Goal: Consume media (video, audio): Consume media (video, audio)

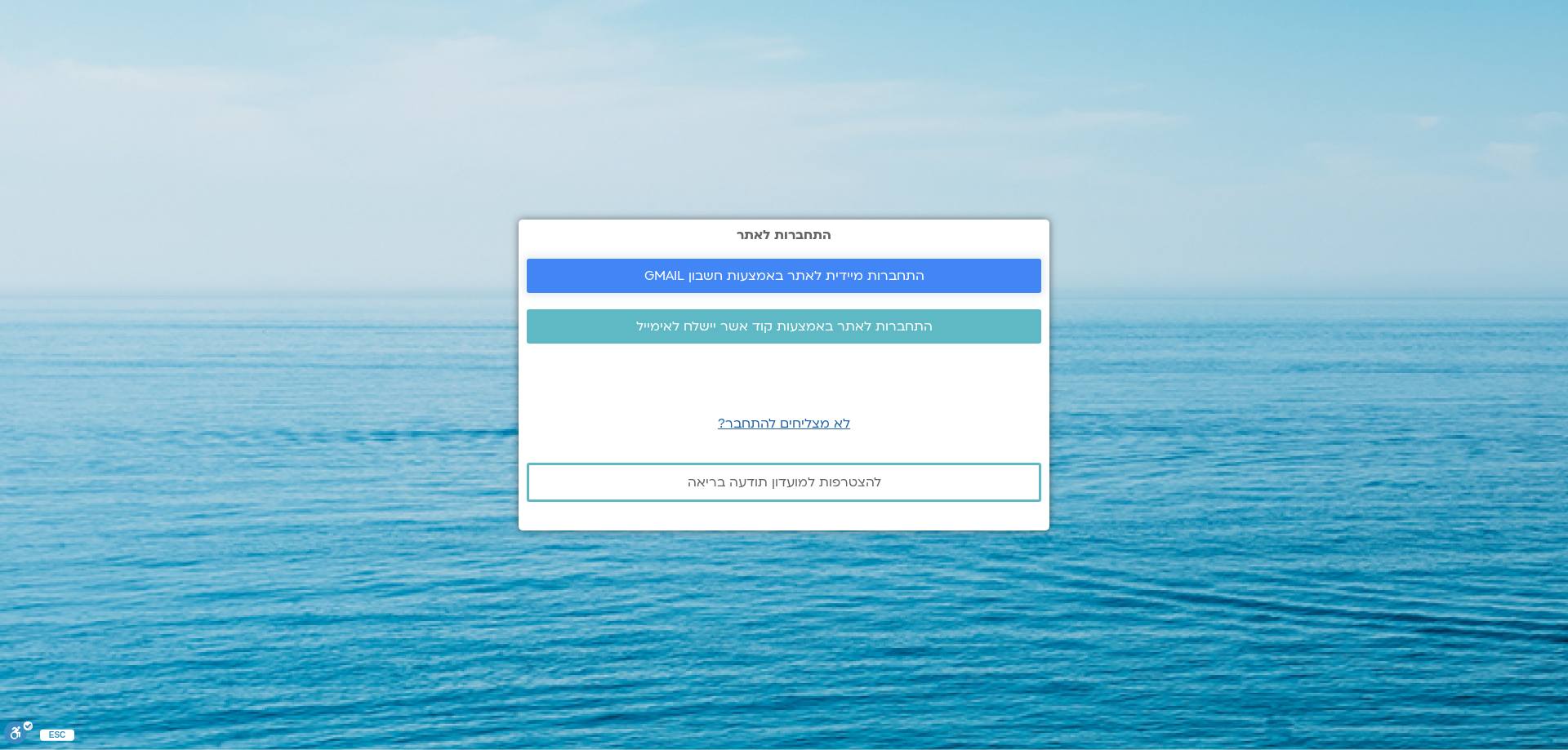
click at [774, 271] on span "התחברות מיידית לאתר באמצעות חשבון GMAIL" at bounding box center [784, 275] width 280 height 15
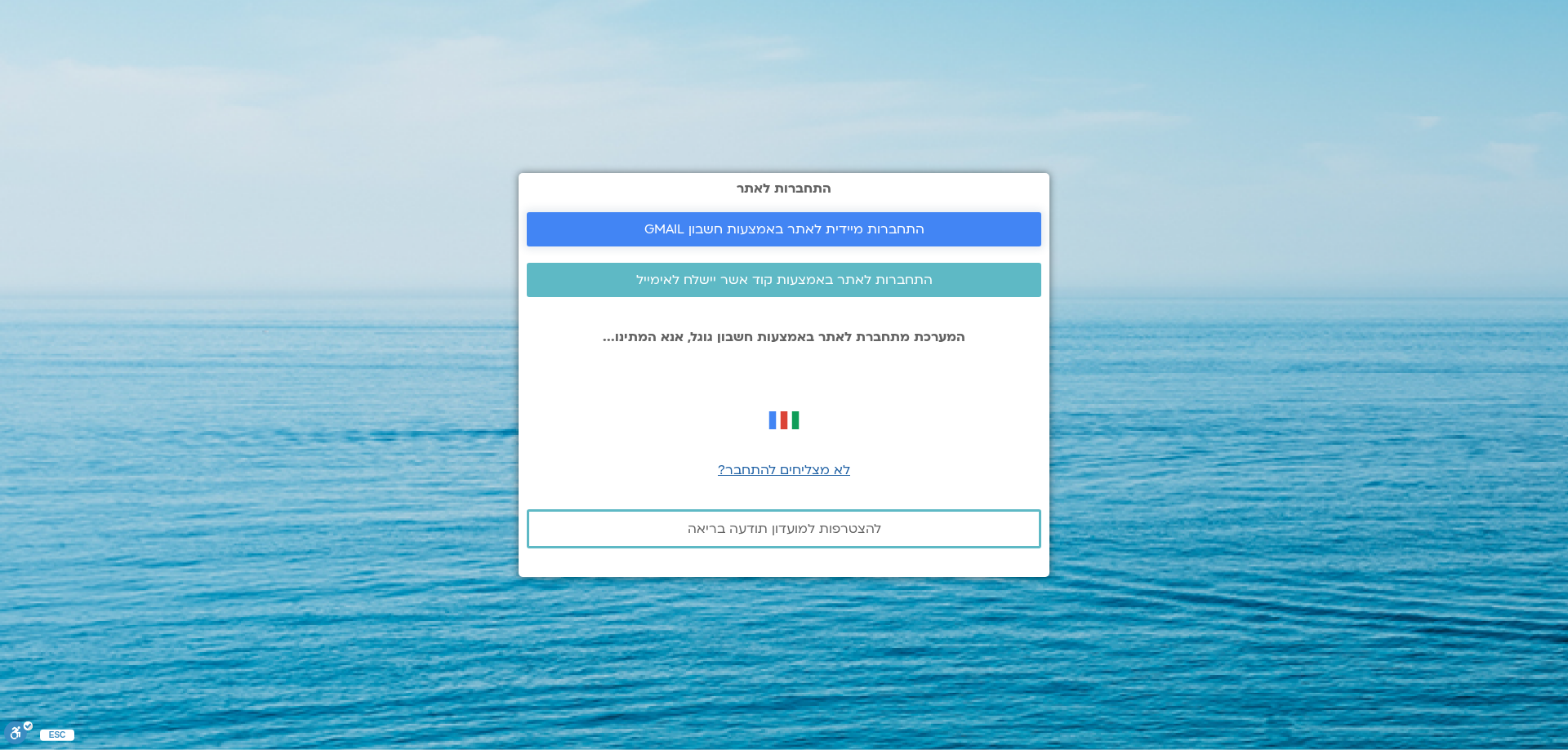
click at [770, 230] on span "התחברות מיידית לאתר באמצעות חשבון GMAIL" at bounding box center [784, 229] width 280 height 15
click at [723, 288] on span "התחברות לאתר באמצעות קוד אשר יישלח לאימייל" at bounding box center [784, 280] width 296 height 15
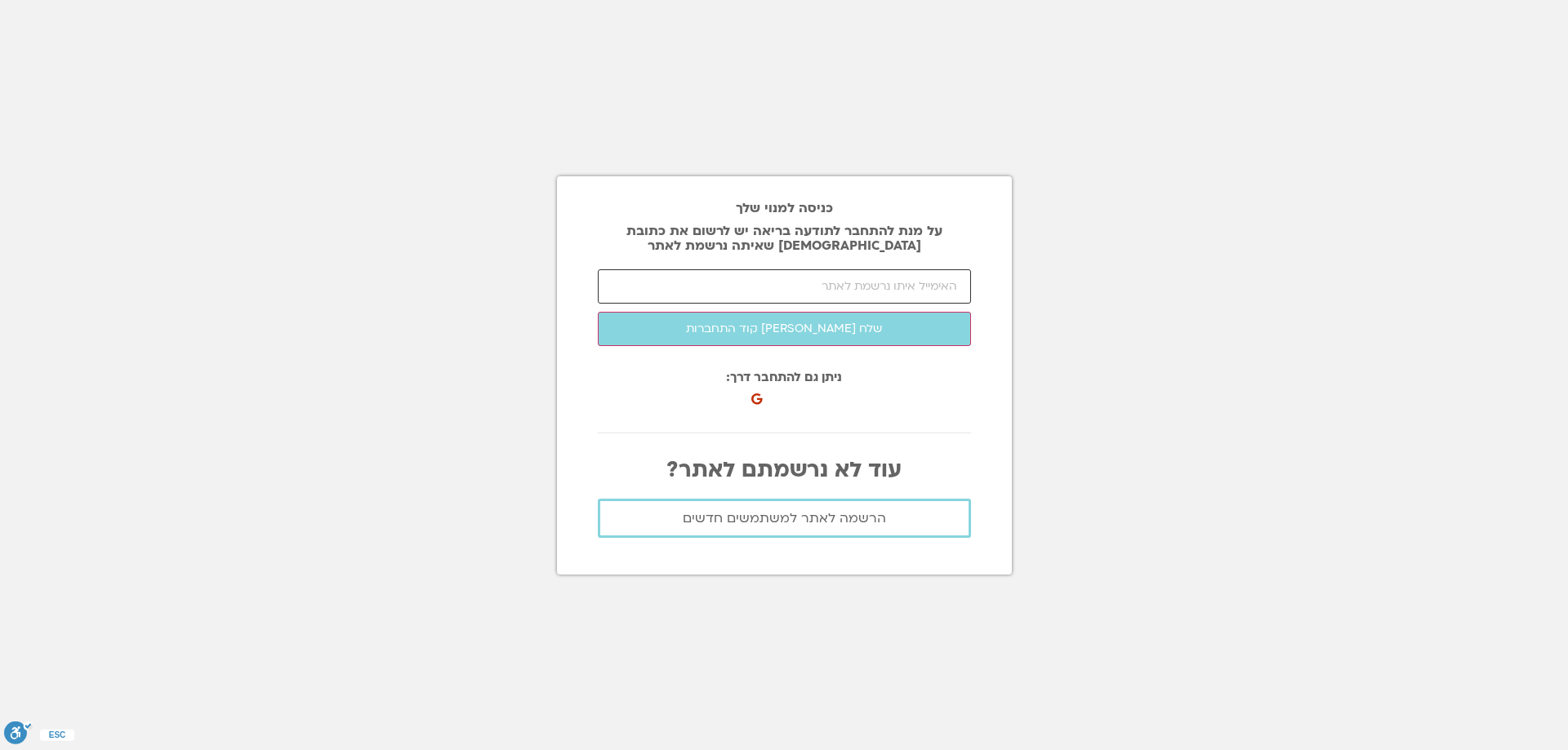
click at [723, 288] on input "email" at bounding box center [784, 286] width 373 height 34
type input "ג"
type input "[EMAIL_ADDRESS][DOMAIN_NAME]"
click at [597, 312] on button "שלח [PERSON_NAME] קוד התחברות" at bounding box center [784, 329] width 373 height 34
click at [941, 286] on input "number" at bounding box center [784, 286] width 373 height 34
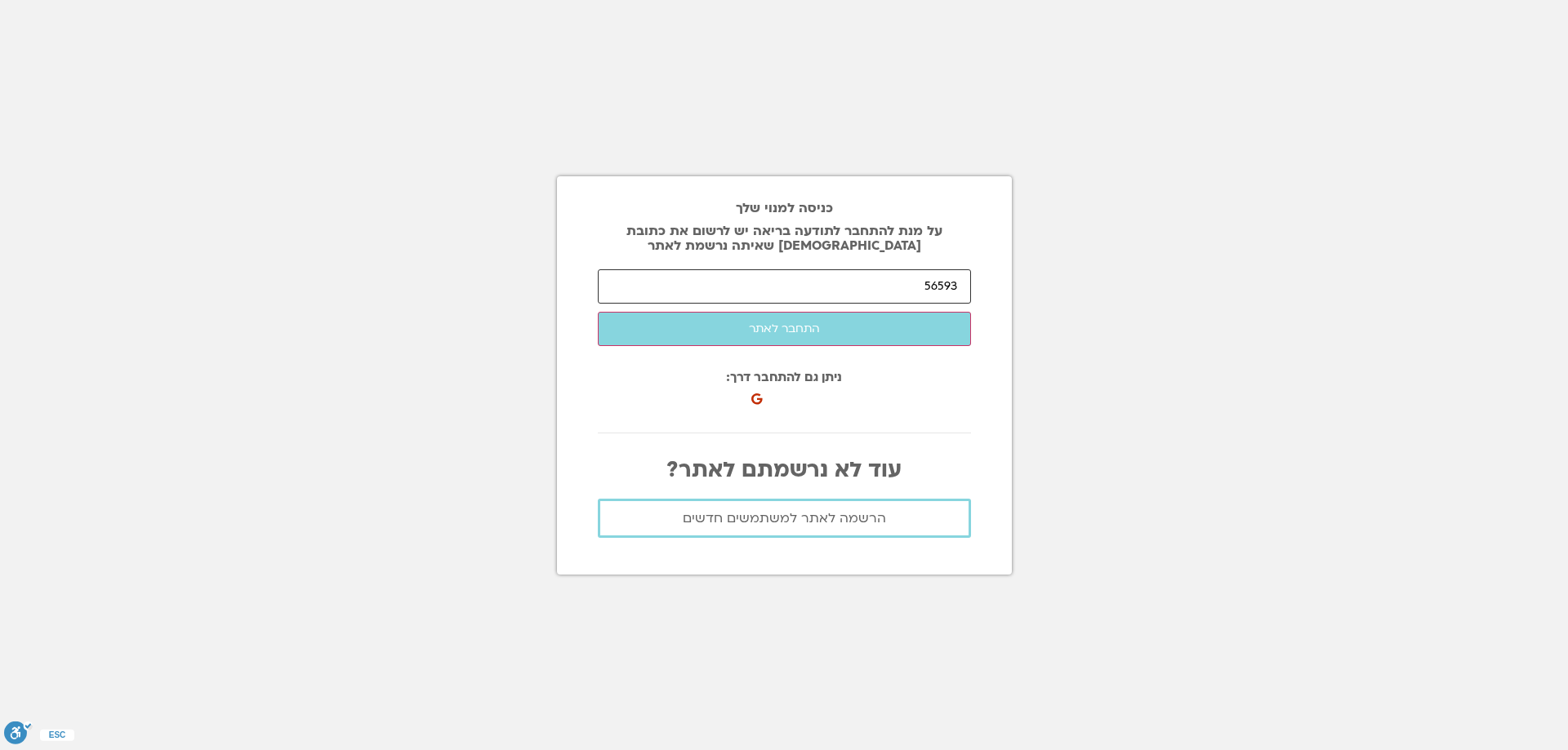
type input "56593"
click button "שלח לי קוד התחברות" at bounding box center [0, 0] width 0 height 0
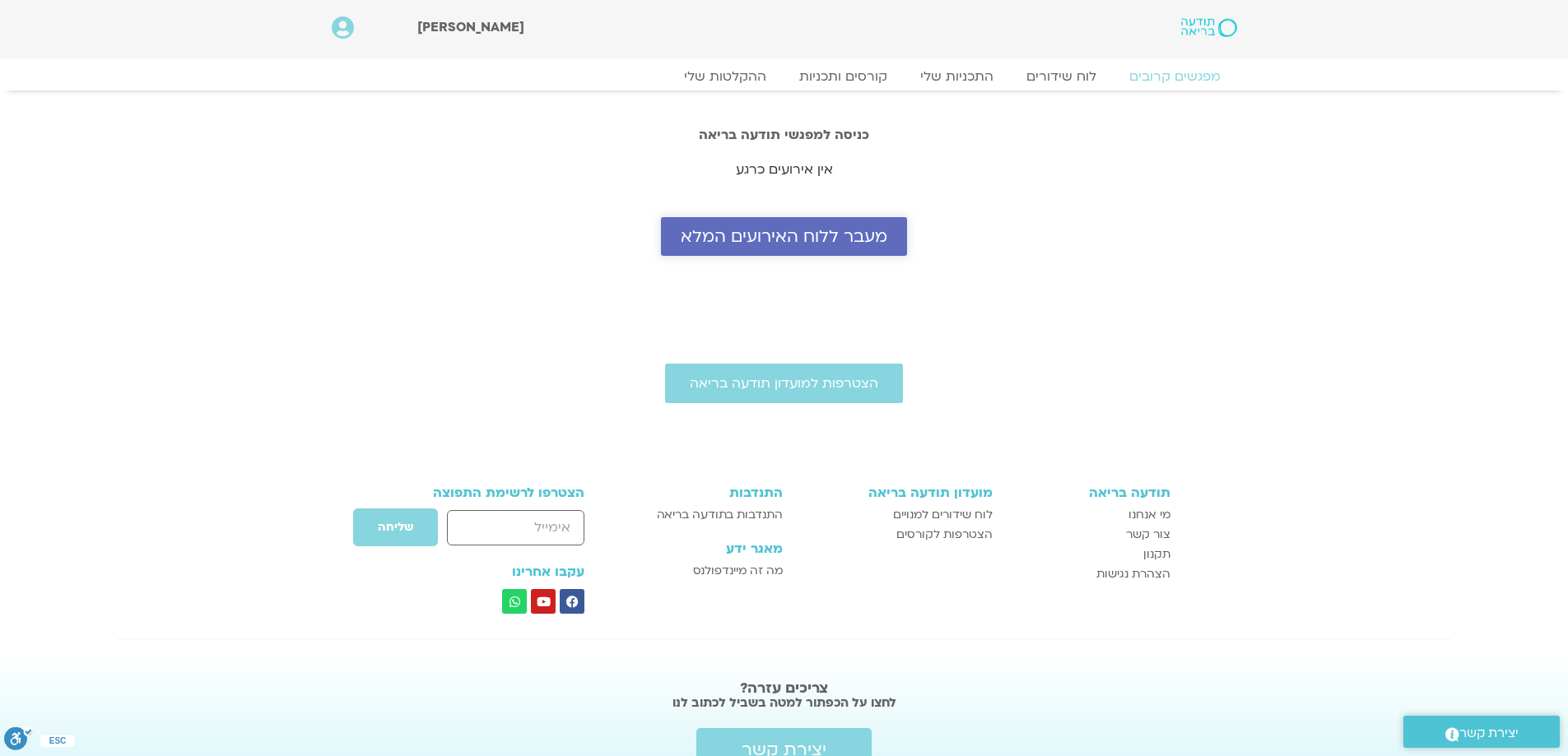
click at [846, 237] on span "מעבר ללוח האירועים המלא" at bounding box center [784, 236] width 206 height 19
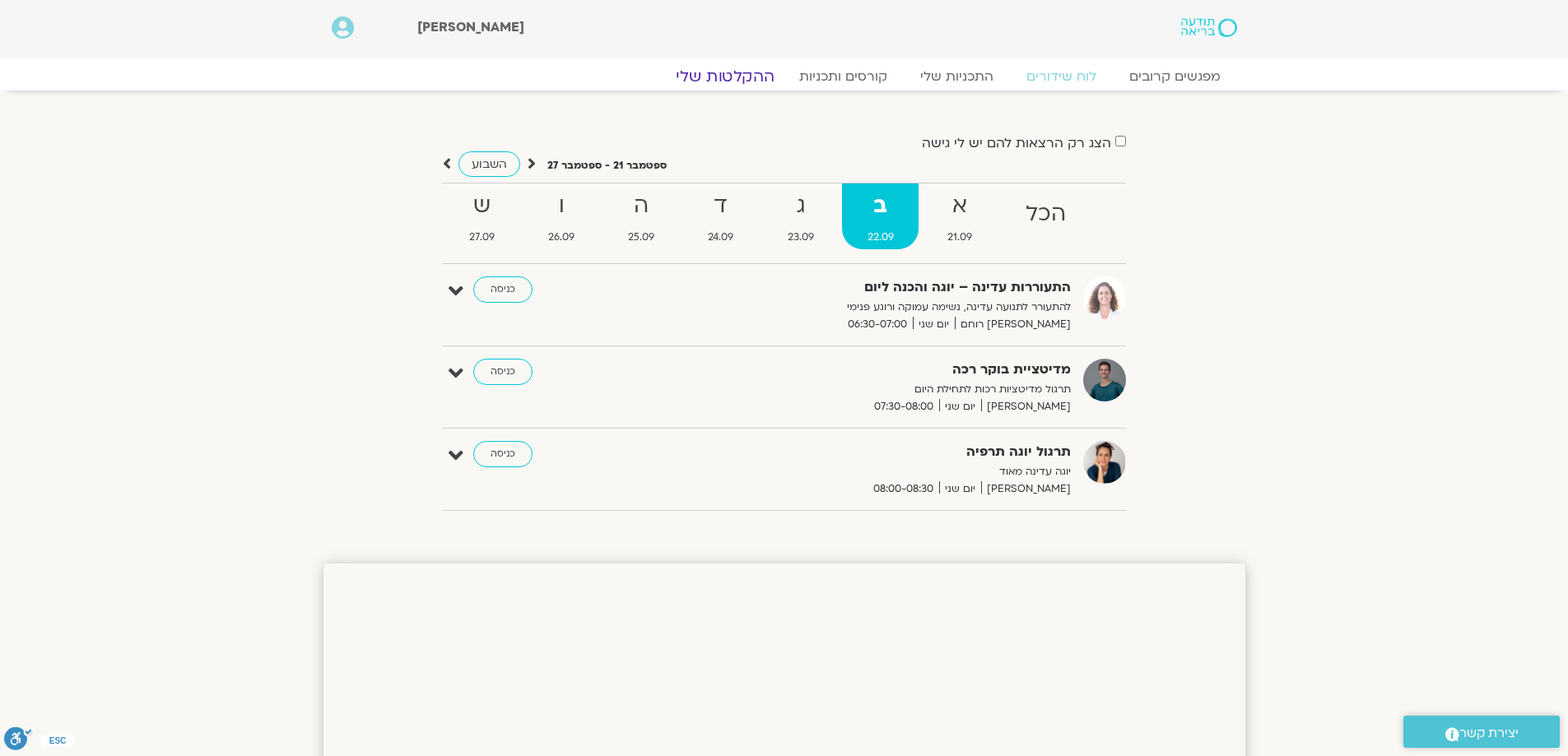
click at [726, 81] on link "ההקלטות שלי" at bounding box center [725, 77] width 138 height 19
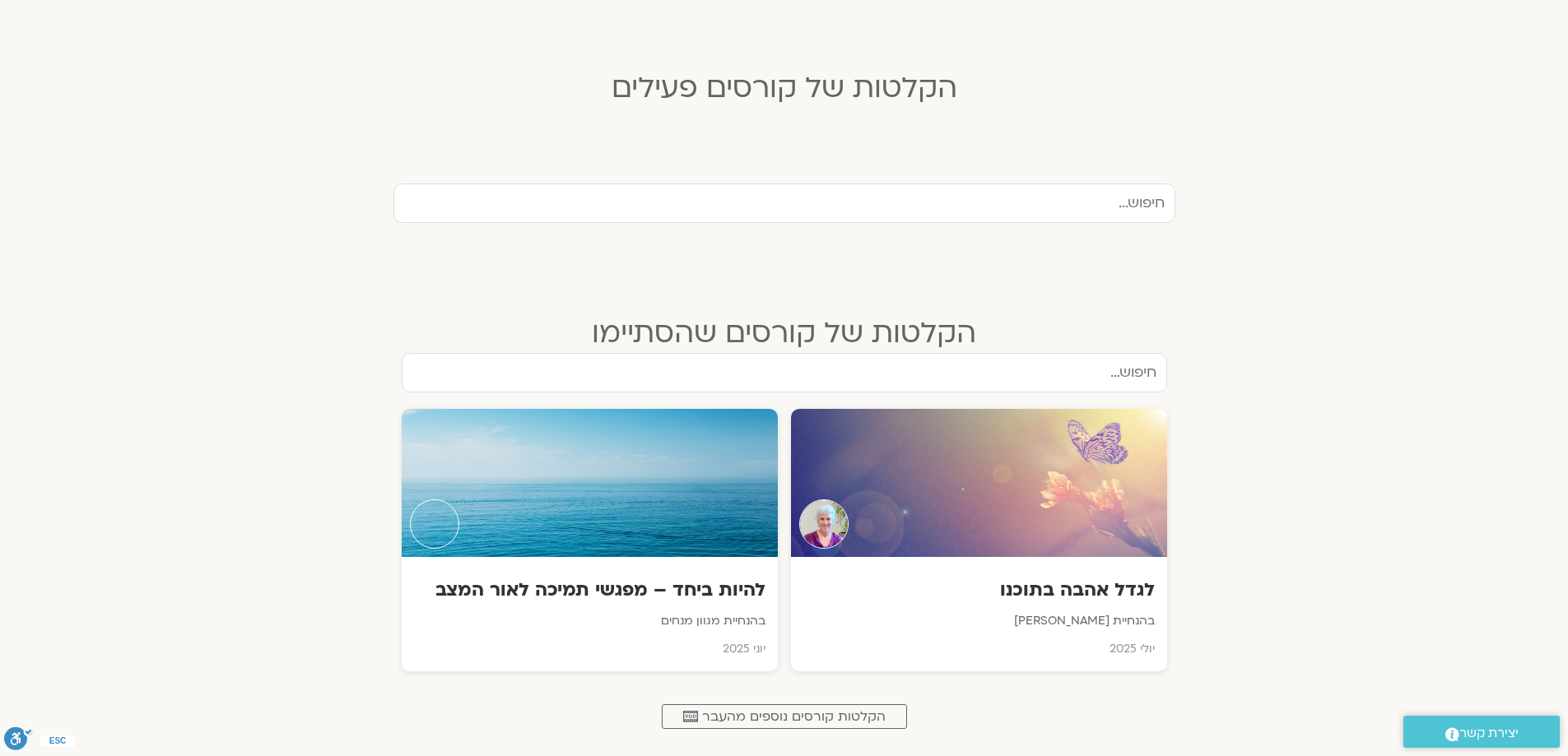
scroll to position [411, 0]
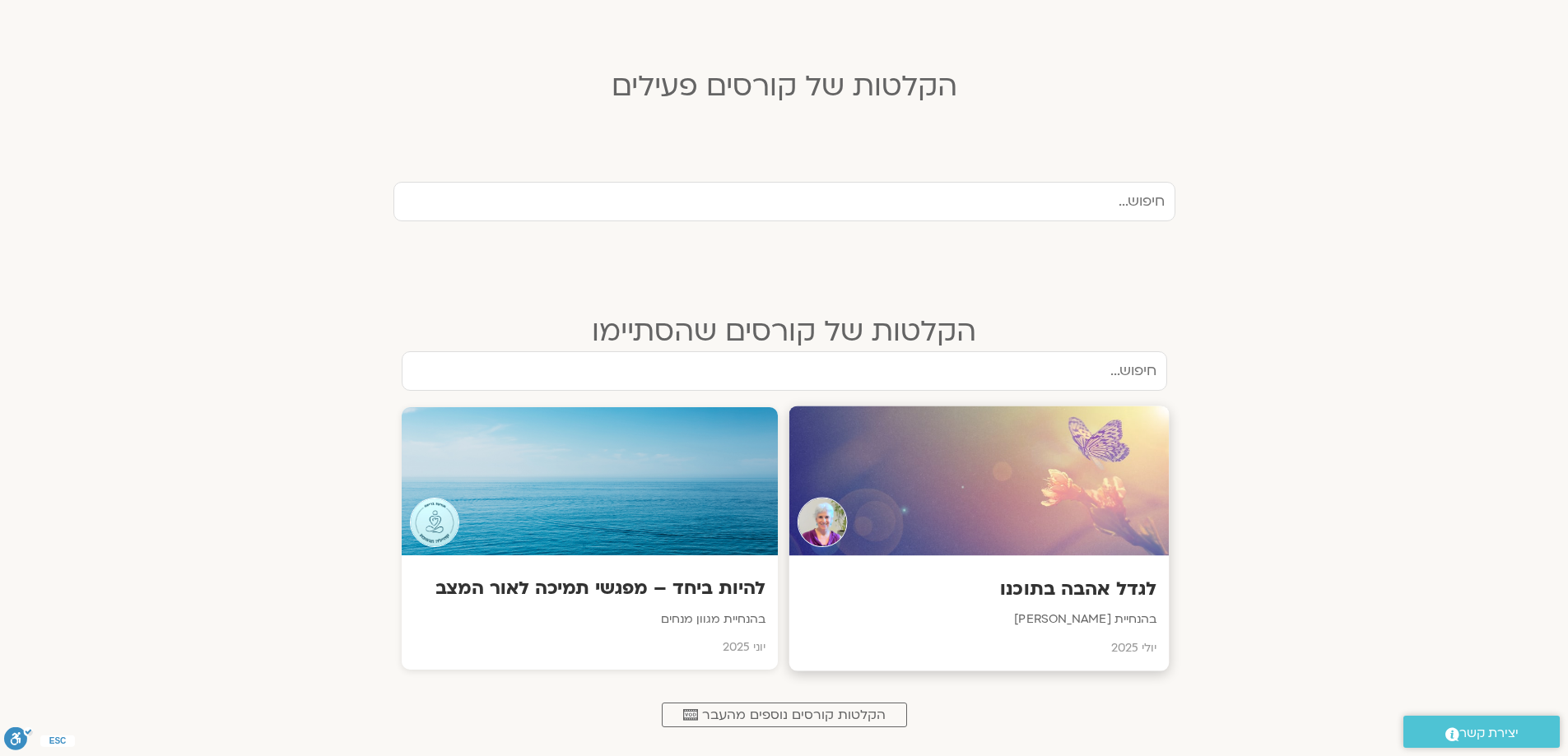
click at [1088, 527] on div at bounding box center [977, 481] width 380 height 150
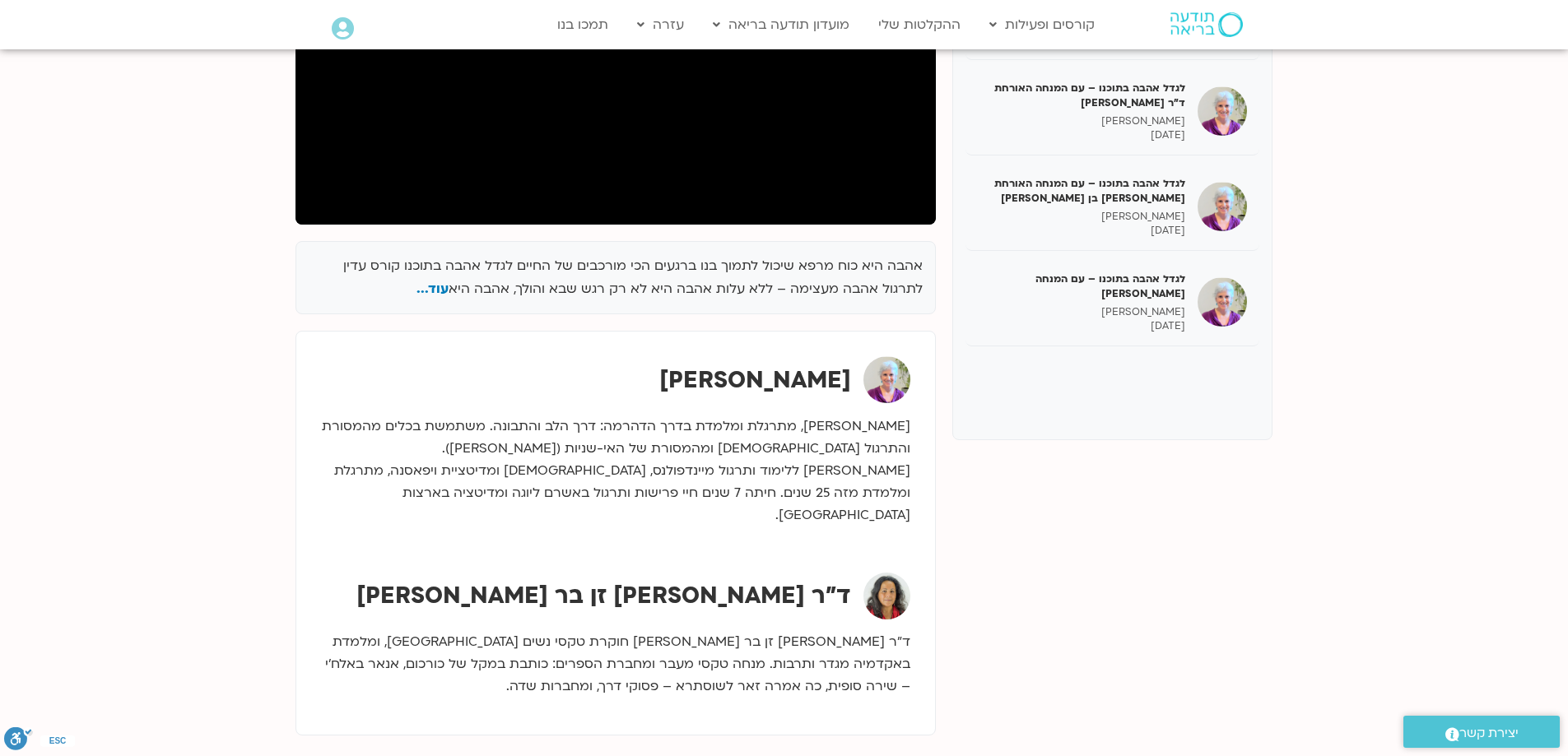
scroll to position [411, 0]
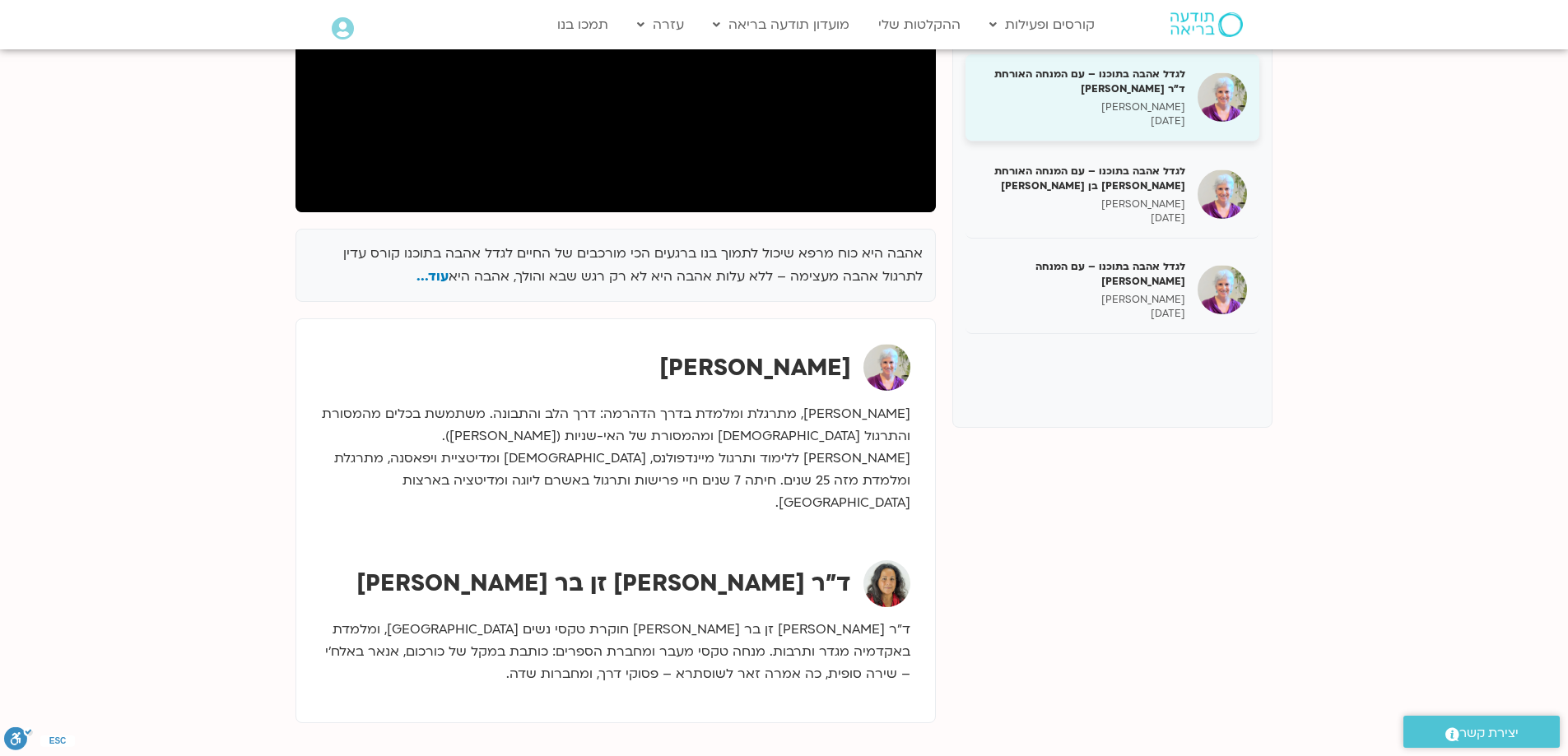
click at [1150, 118] on p "[DATE]" at bounding box center [1081, 122] width 207 height 14
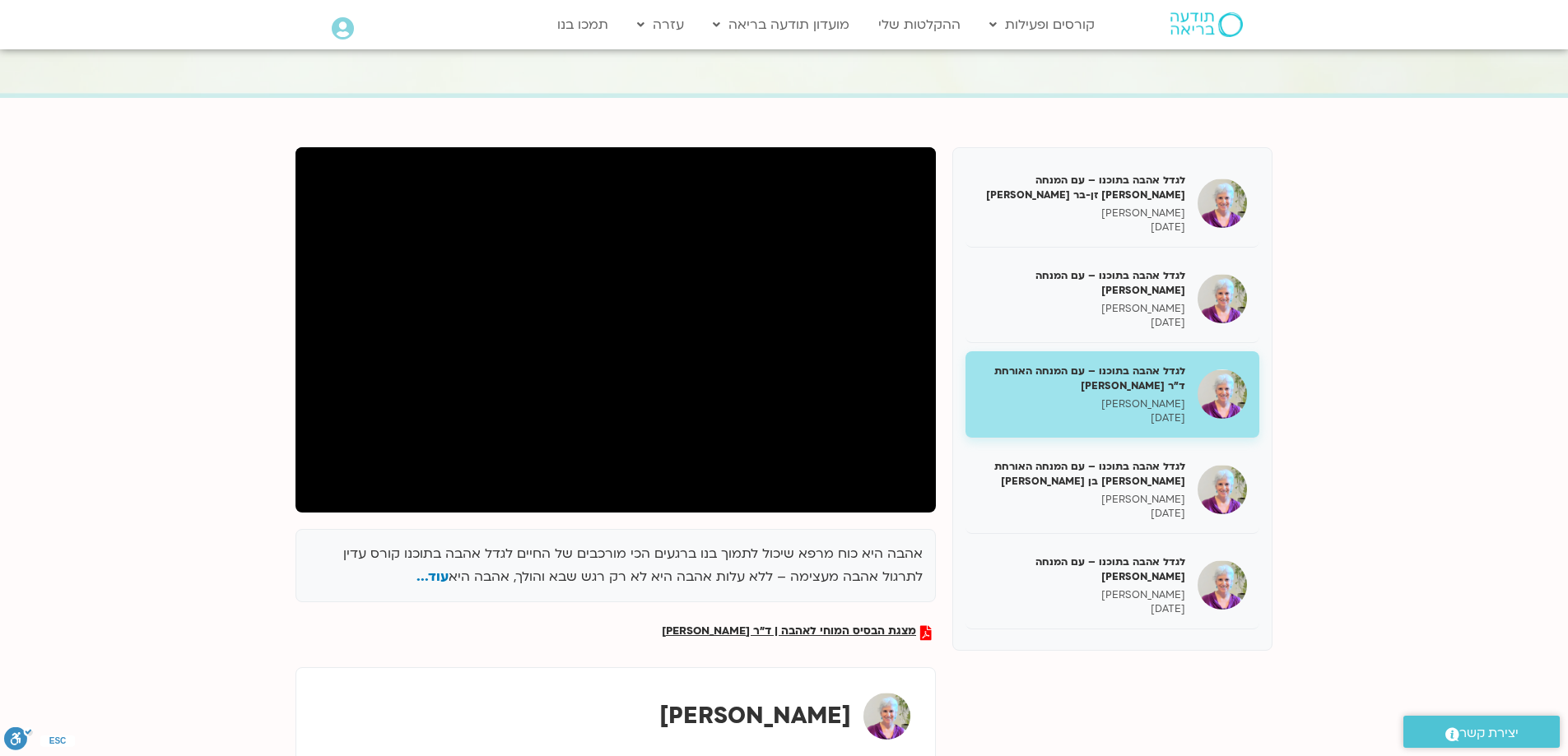
scroll to position [87, 0]
